Goal: Communication & Community: Share content

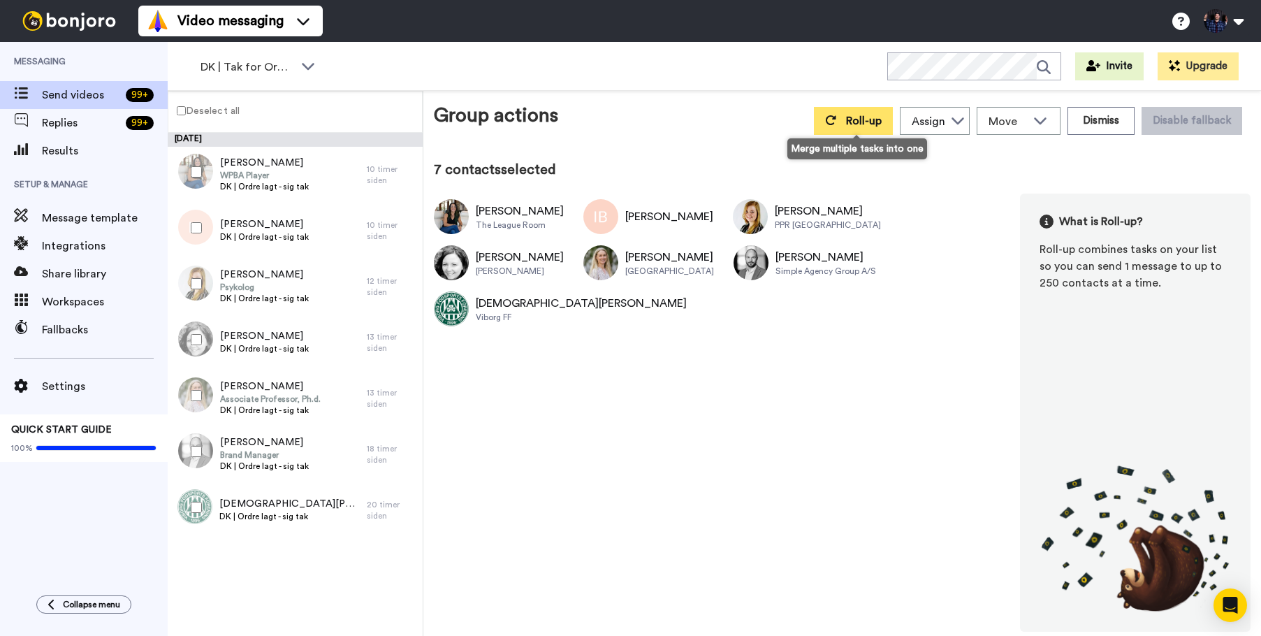
click at [880, 122] on span "Roll-up" at bounding box center [864, 120] width 36 height 11
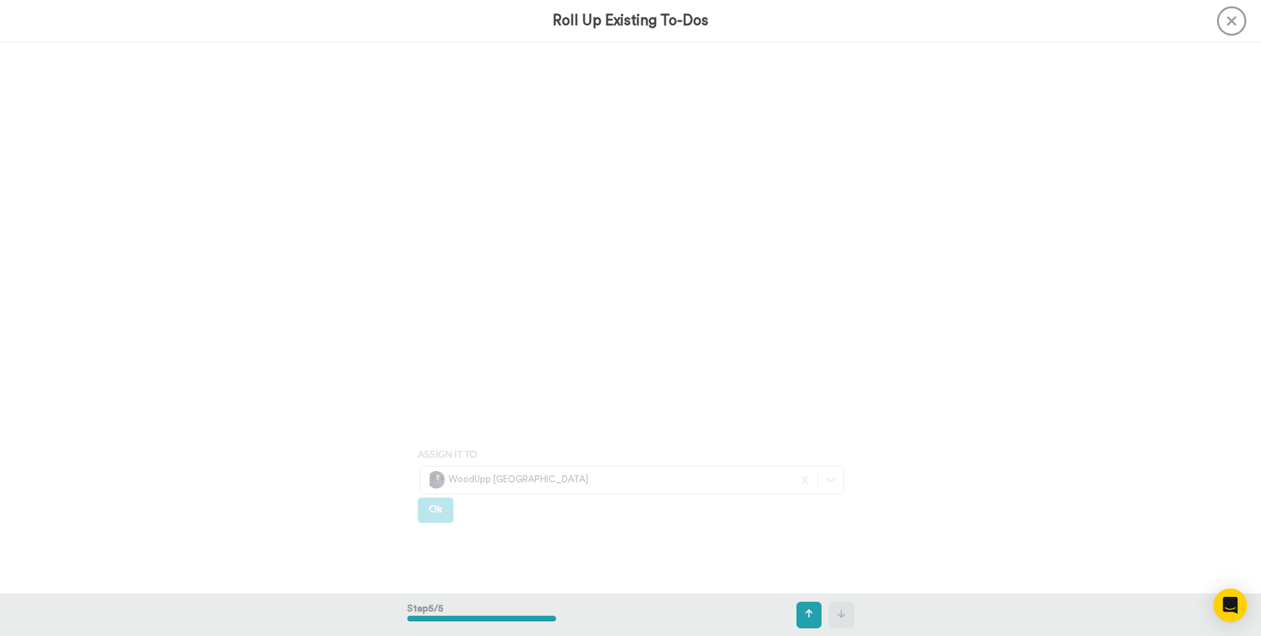
scroll to position [2204, 0]
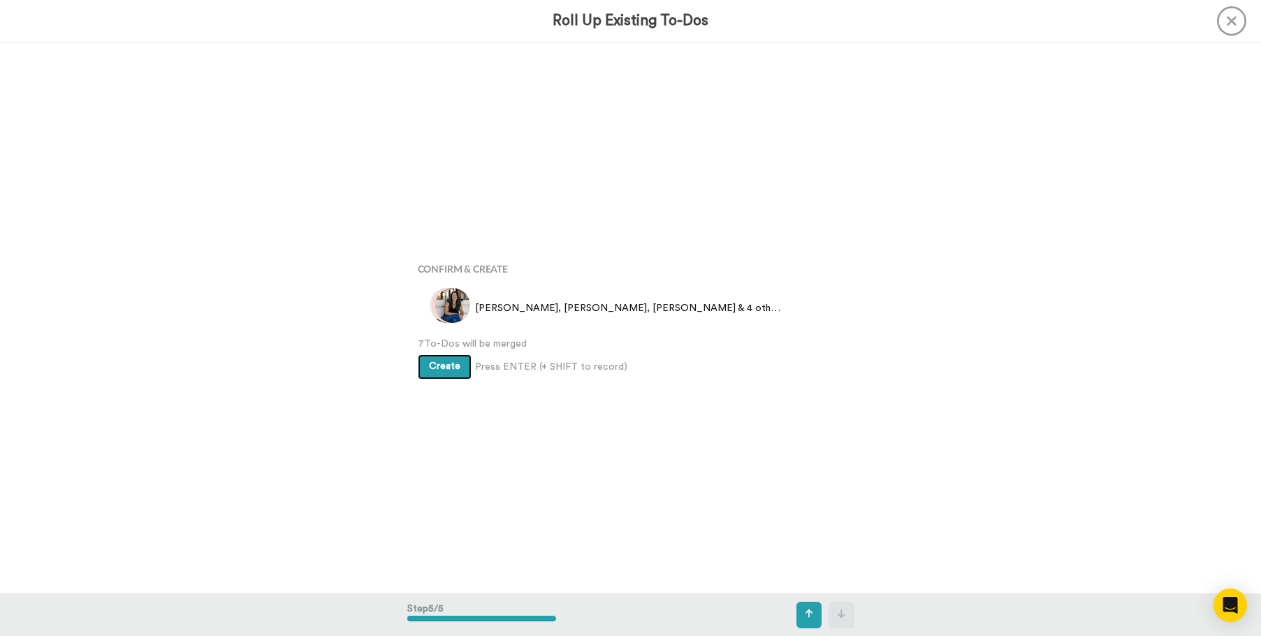
click at [449, 370] on span "Create" at bounding box center [444, 366] width 31 height 10
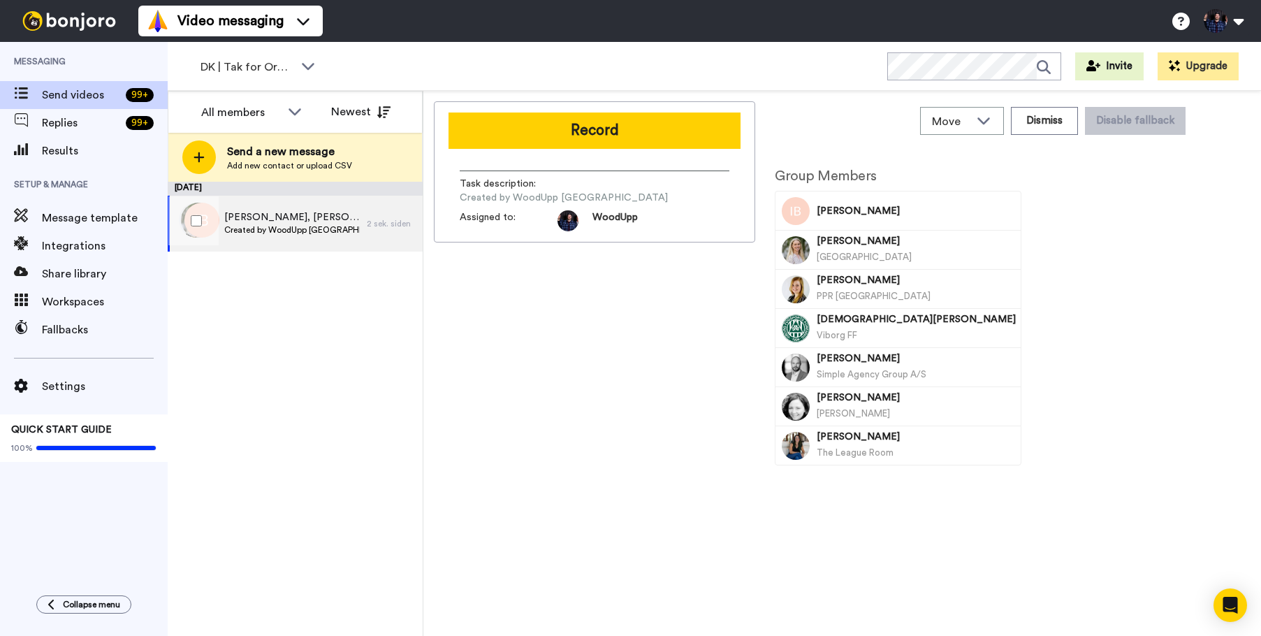
click at [293, 231] on span "Created by WoodUpp Danmark" at bounding box center [292, 229] width 136 height 11
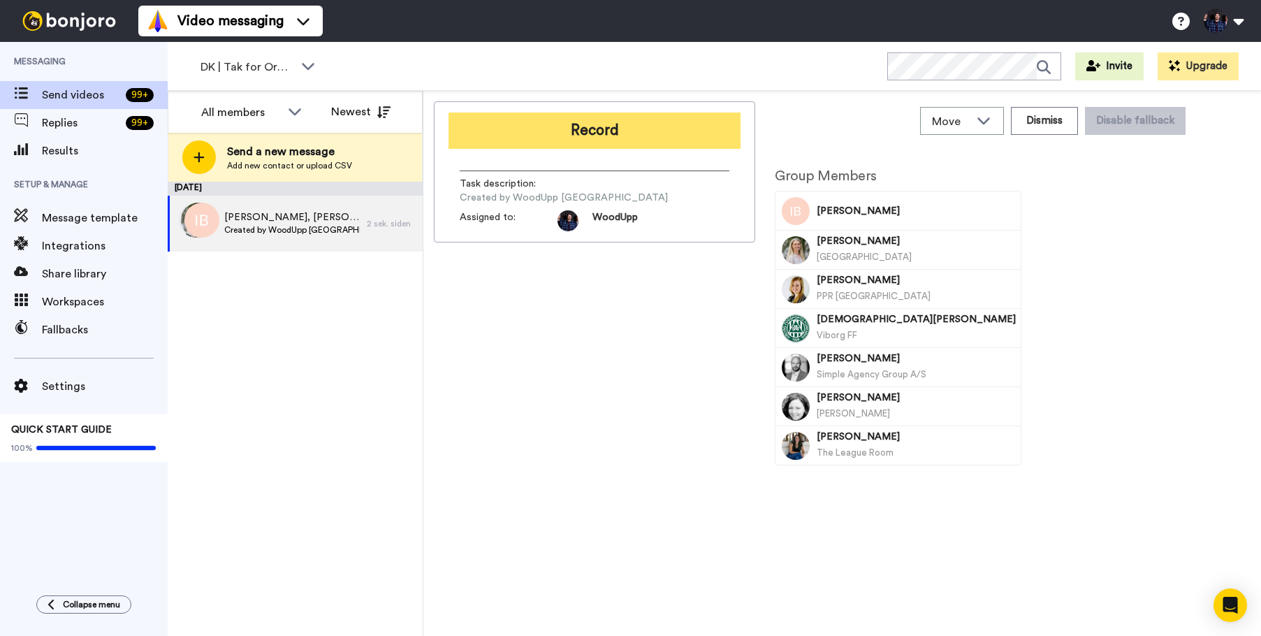
click at [692, 127] on button "Record" at bounding box center [595, 131] width 292 height 36
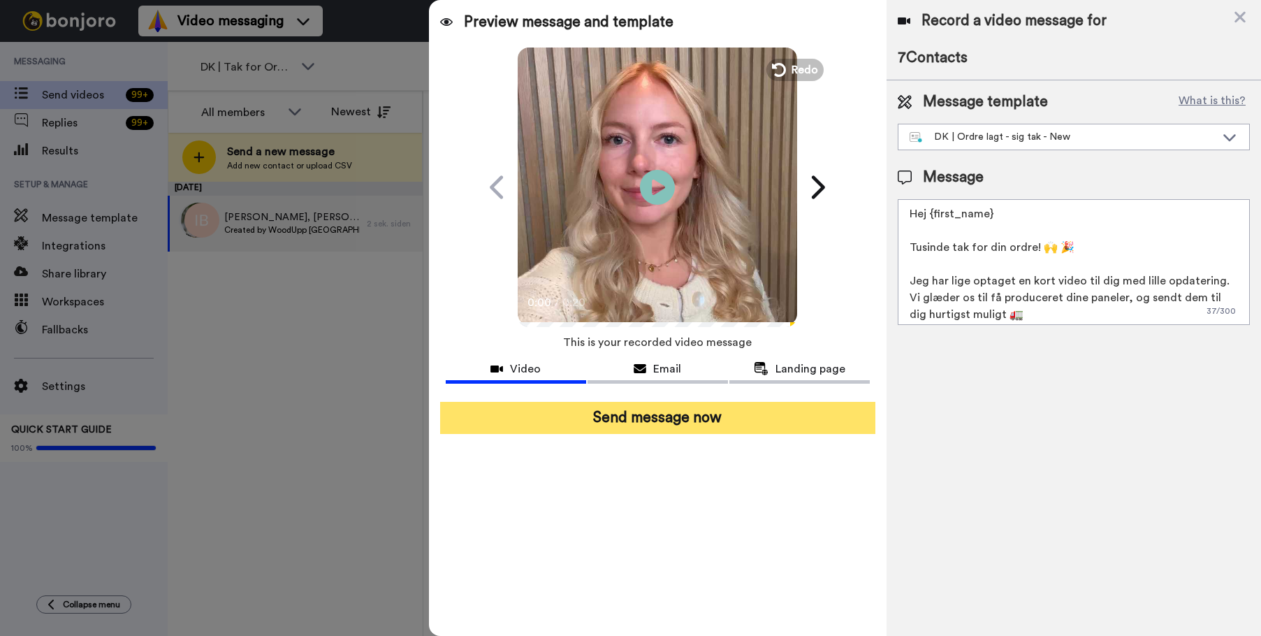
click at [744, 419] on button "Send message now" at bounding box center [657, 418] width 435 height 32
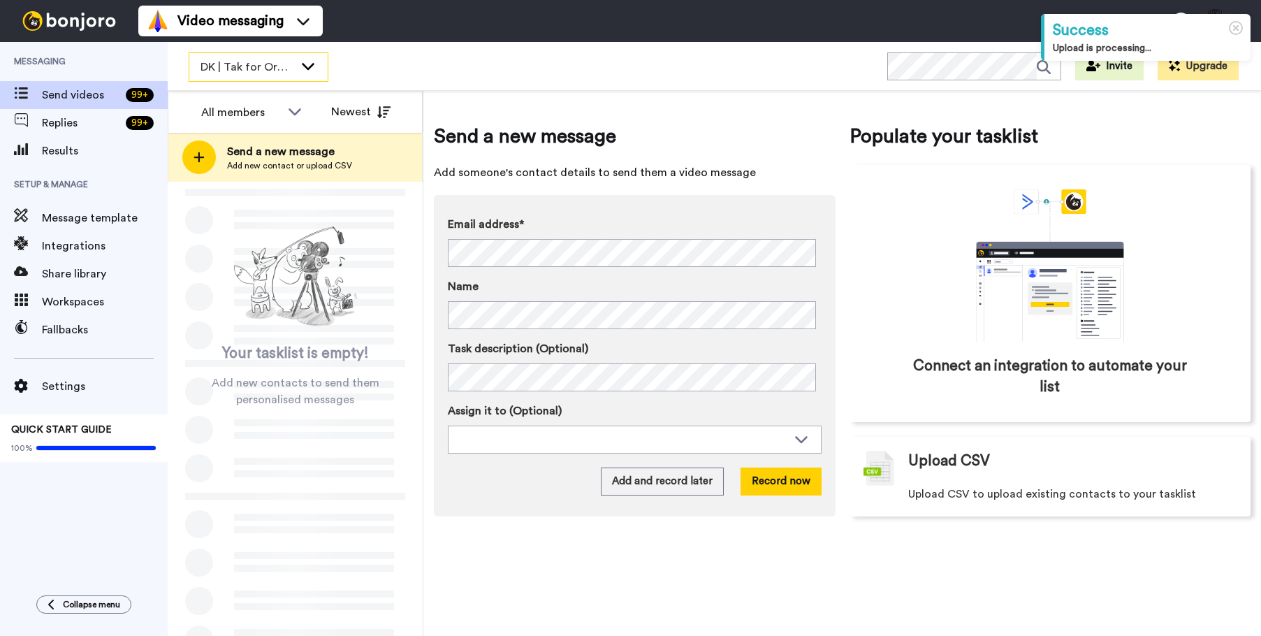
click at [300, 59] on icon at bounding box center [308, 66] width 17 height 14
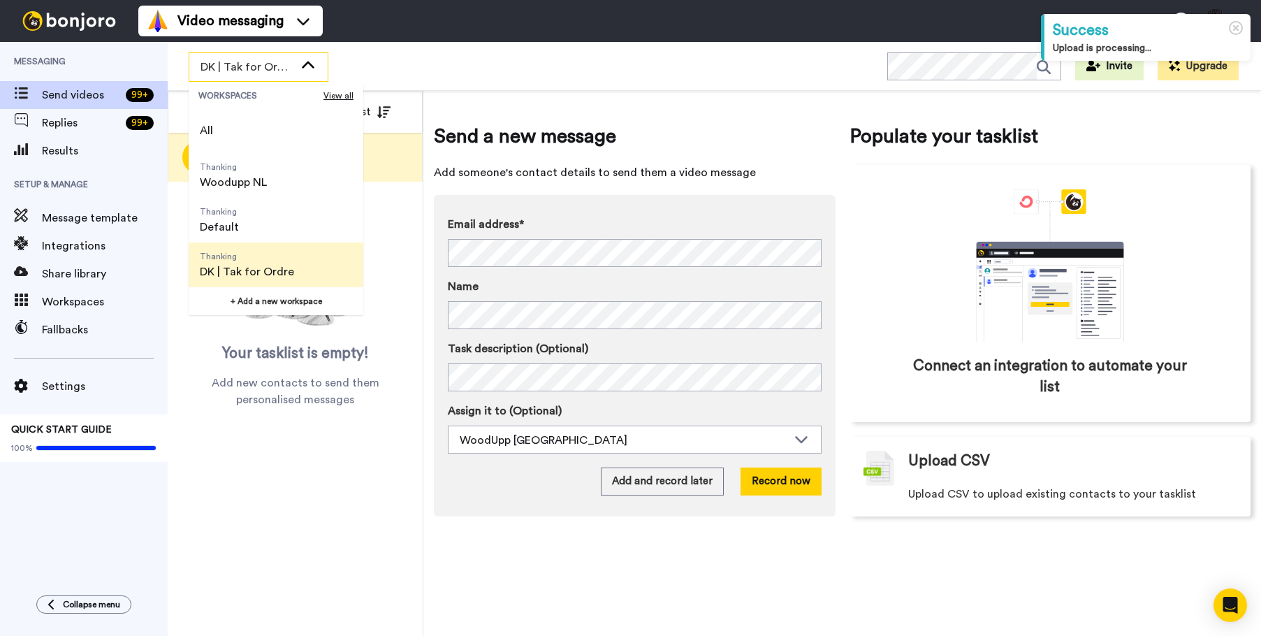
scroll to position [70, 0]
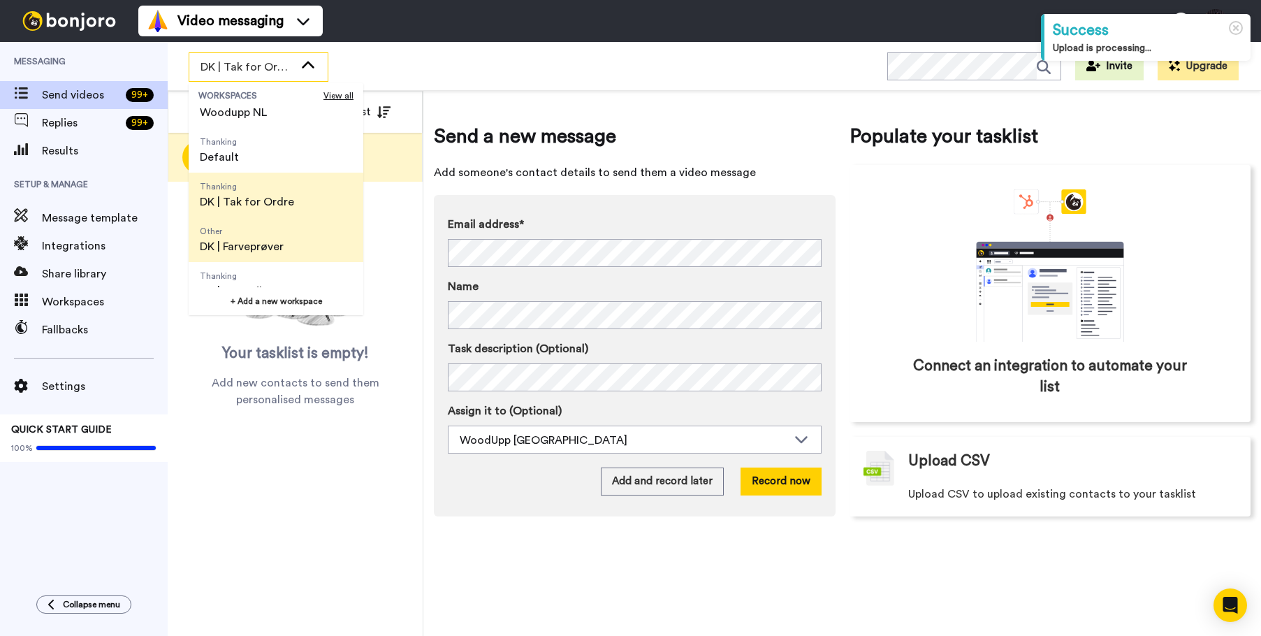
click at [293, 247] on span "Other DK | Farveprøver" at bounding box center [242, 239] width 106 height 45
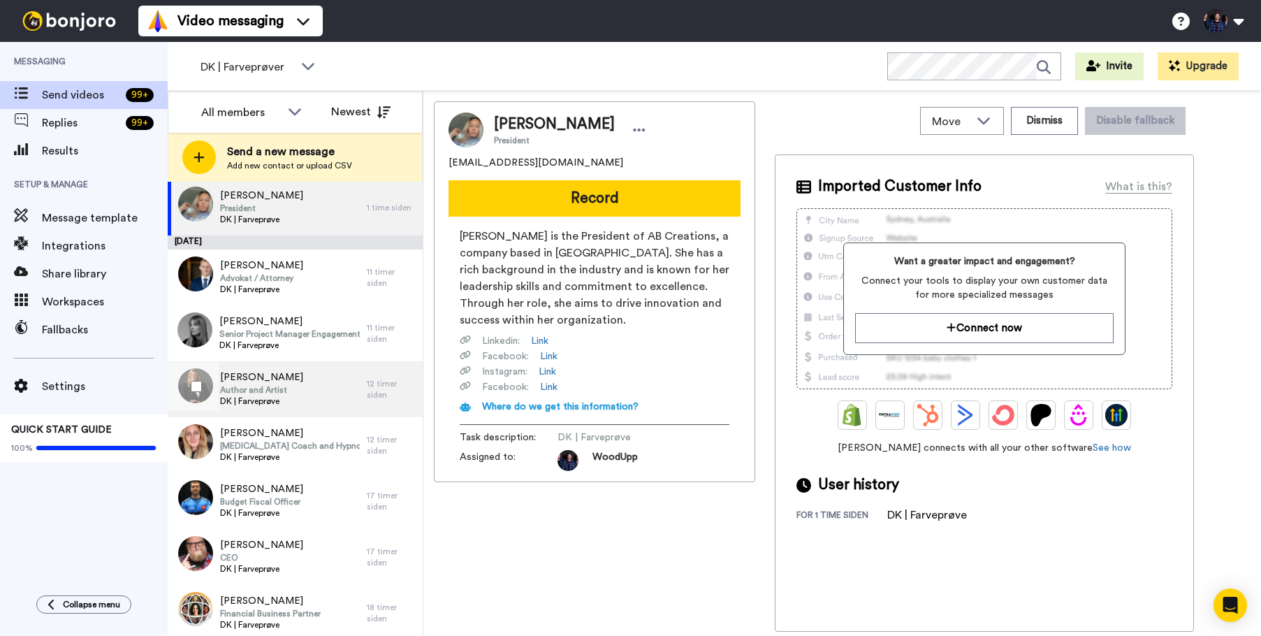
scroll to position [21, 0]
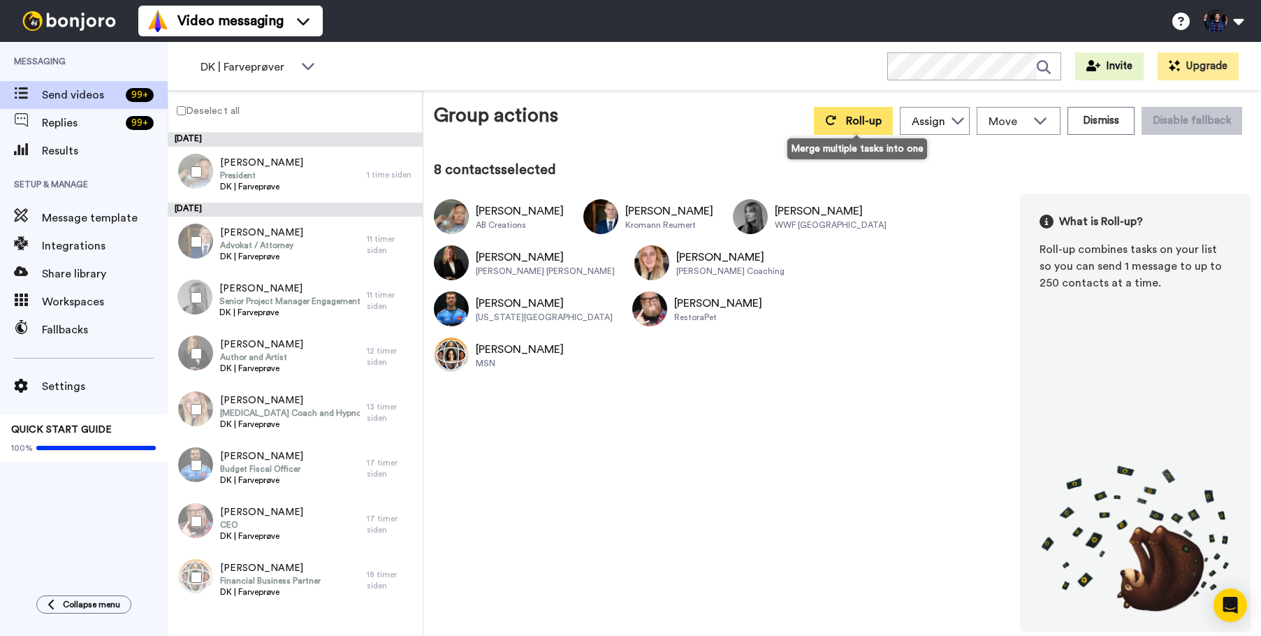
click at [856, 124] on span "Roll-up" at bounding box center [864, 120] width 36 height 11
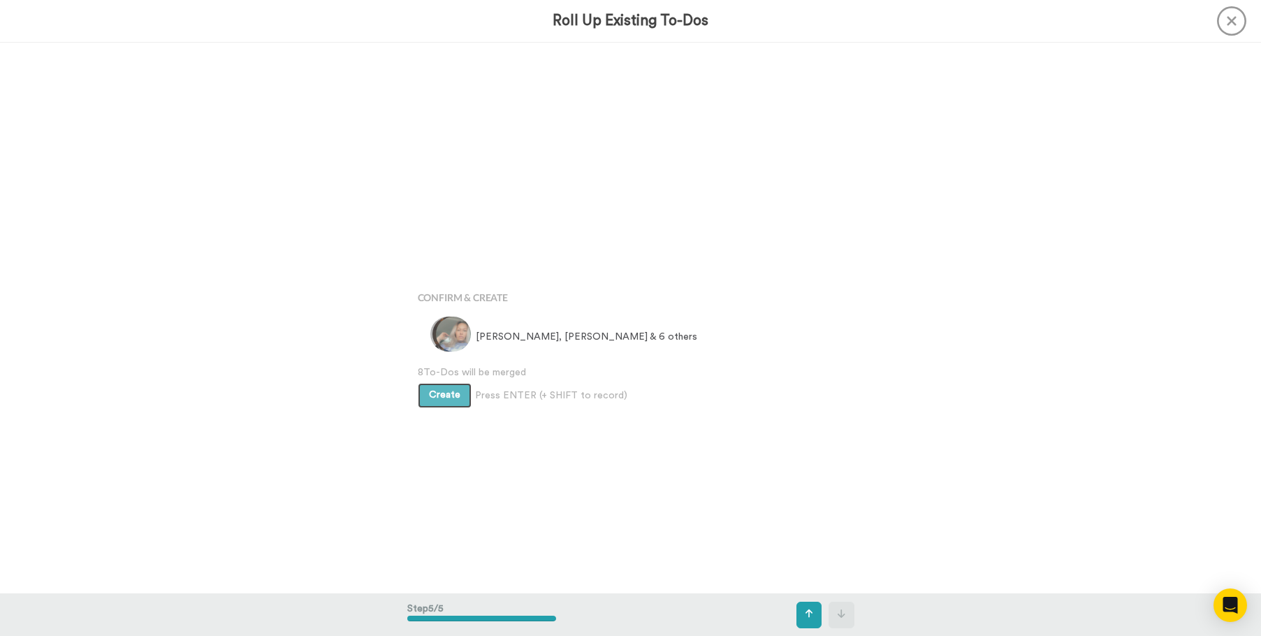
scroll to position [2204, 0]
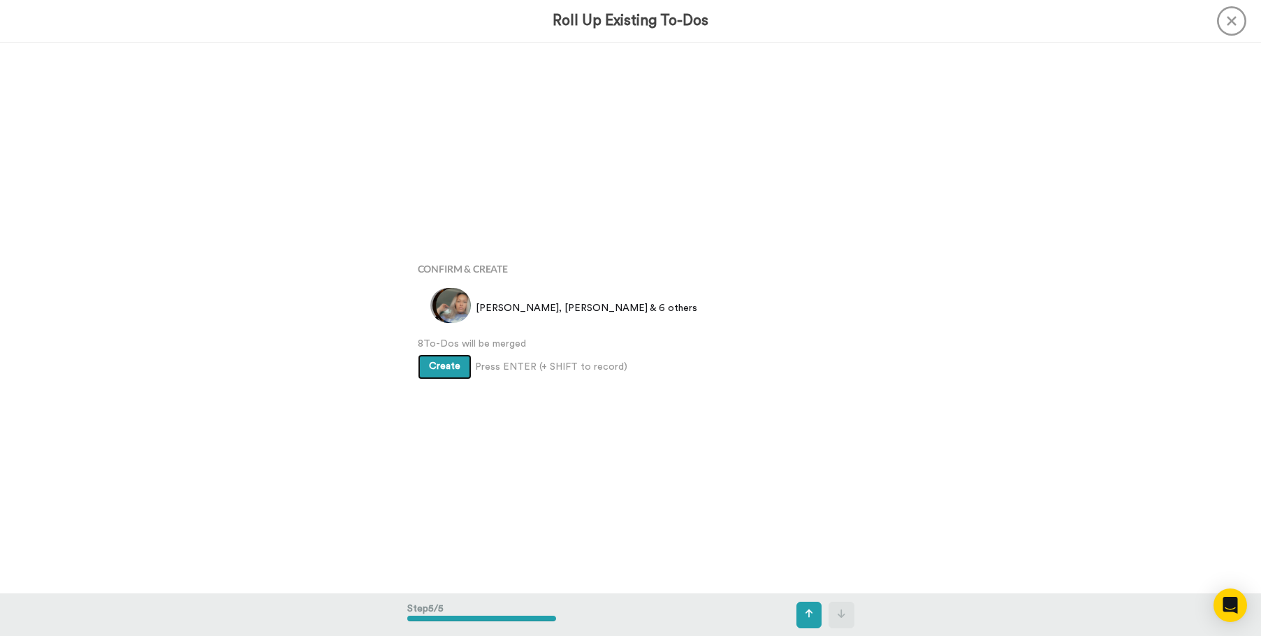
click at [430, 370] on span "Create" at bounding box center [444, 366] width 31 height 10
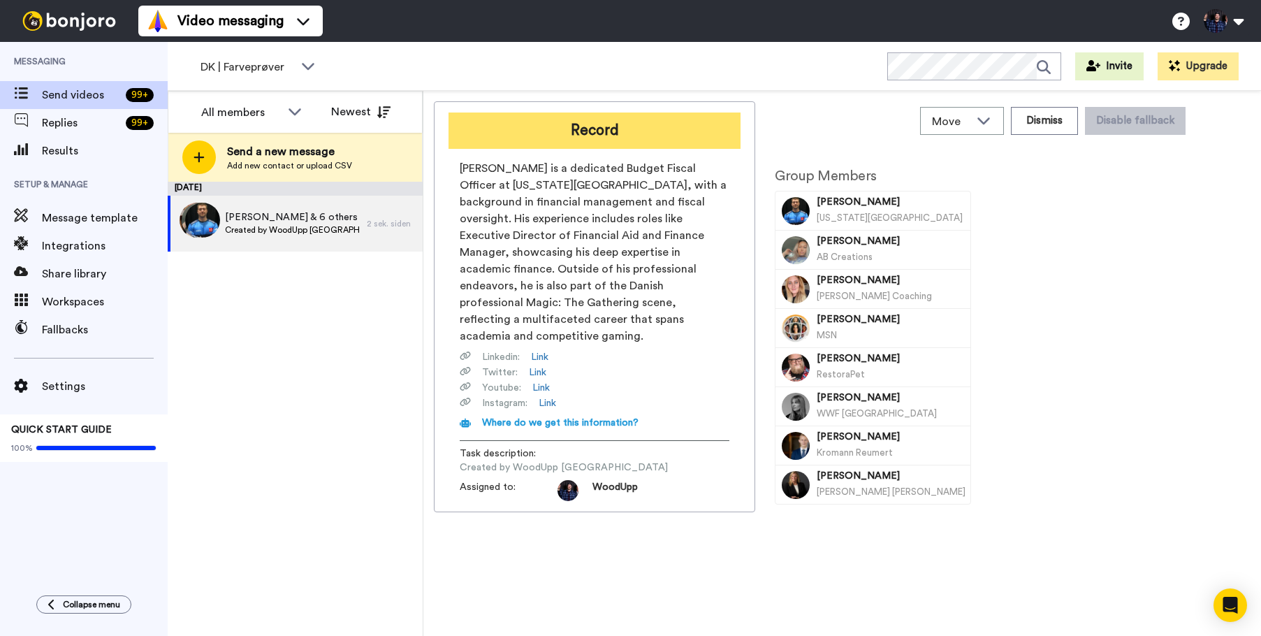
click at [697, 142] on button "Record" at bounding box center [595, 131] width 292 height 36
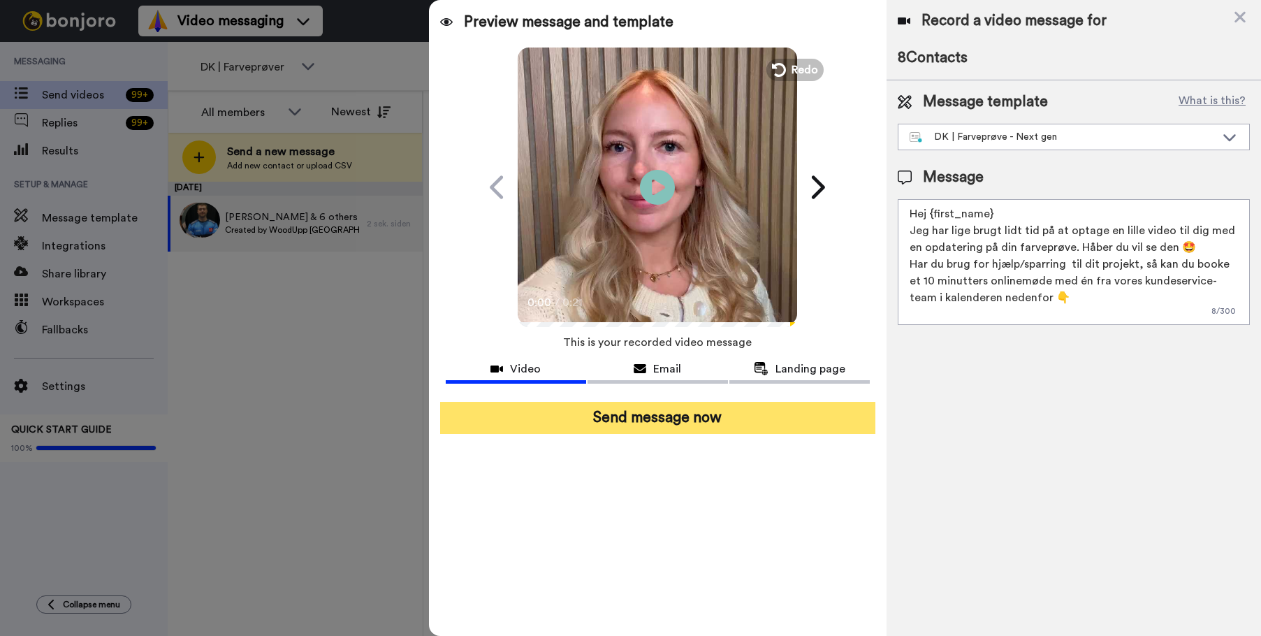
click at [706, 413] on button "Send message now" at bounding box center [657, 418] width 435 height 32
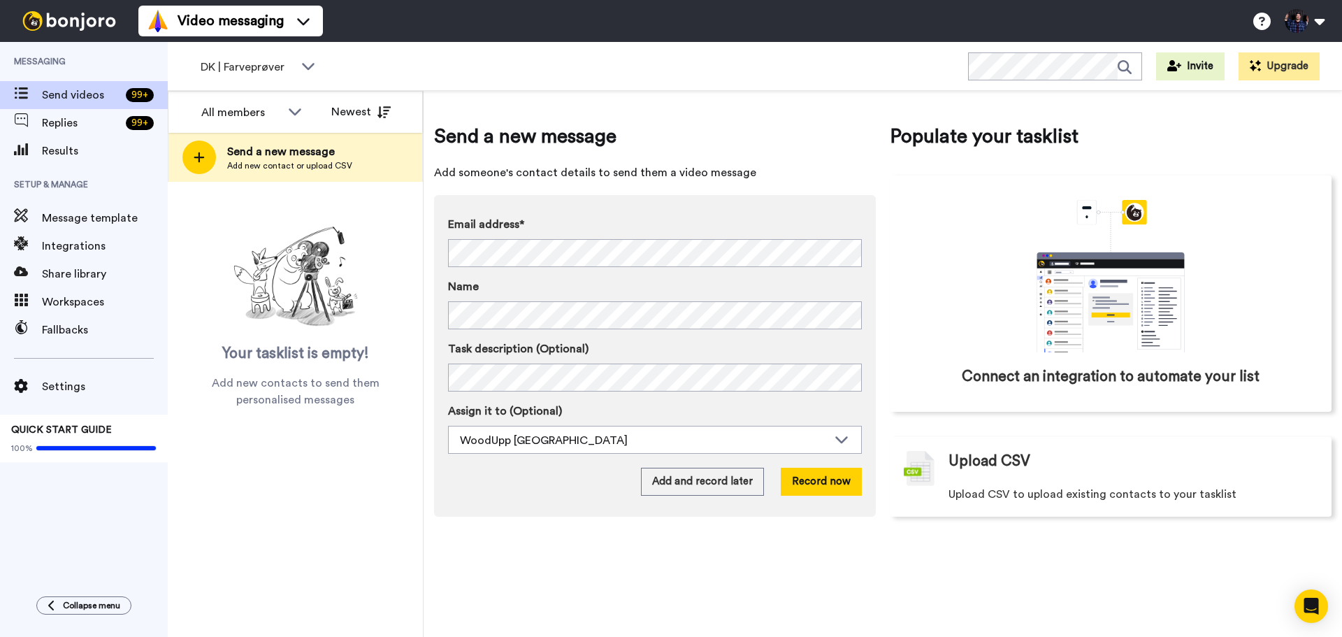
click at [343, 551] on div "All members All members Woodupp [GEOGRAPHIC_DATA] WoodUpp [GEOGRAPHIC_DATA] Woo…" at bounding box center [296, 364] width 256 height 546
click at [279, 68] on span "DK | Farveprøver" at bounding box center [248, 67] width 94 height 17
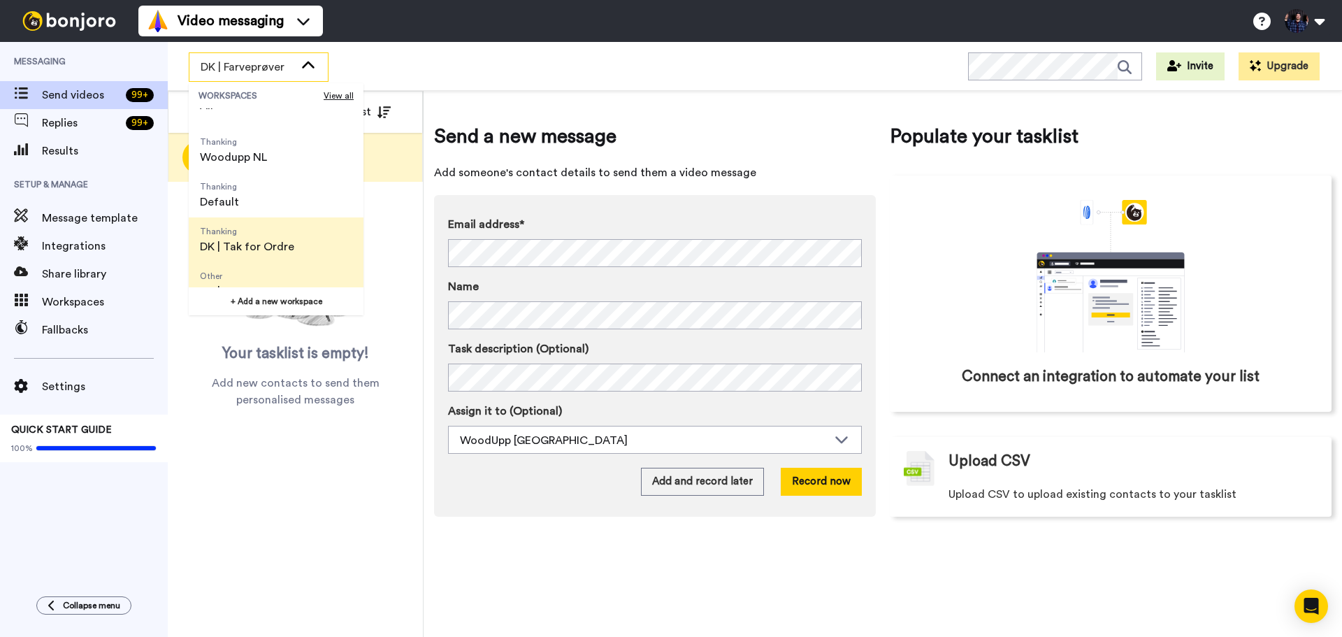
scroll to position [70, 0]
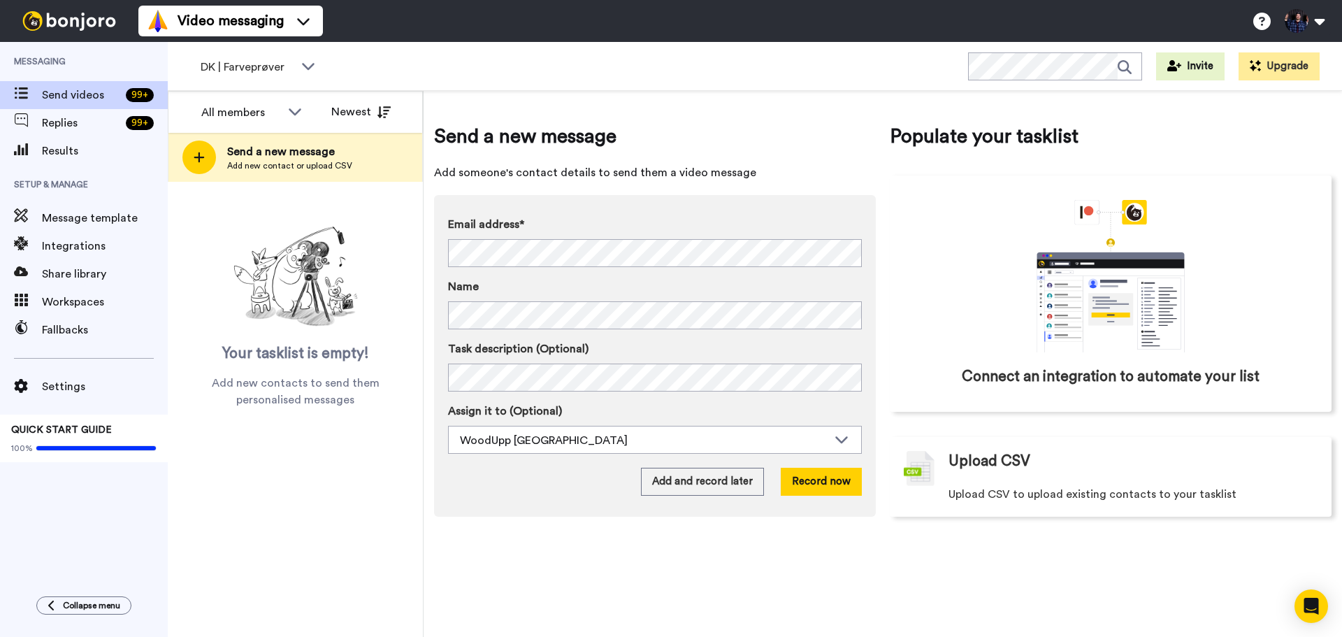
click at [524, 516] on div "Email address* [PERSON_NAME]-Ingenpass <[EMAIL_ADDRESS][DOMAIN_NAME]> [PERSON_N…" at bounding box center [655, 355] width 442 height 321
click at [640, 547] on div "Send a new message Add someone's contact details to send them a video message E…" at bounding box center [882, 364] width 918 height 546
click at [305, 68] on icon at bounding box center [308, 66] width 17 height 14
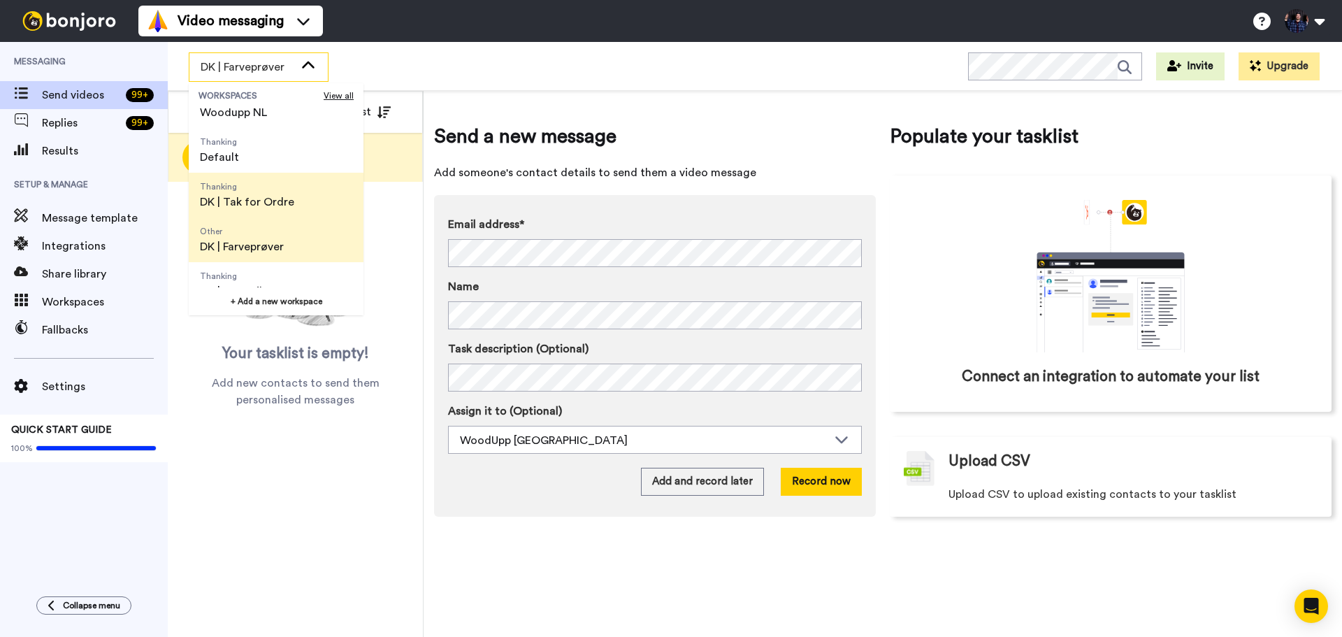
click at [301, 196] on span "Thanking DK | Tak for Ordre" at bounding box center [247, 195] width 117 height 45
